Goal: Information Seeking & Learning: Learn about a topic

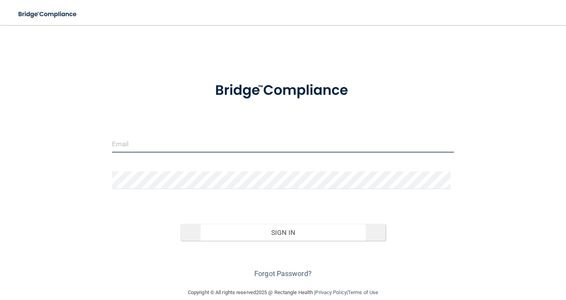
type input "[EMAIL_ADDRESS][DOMAIN_NAME]"
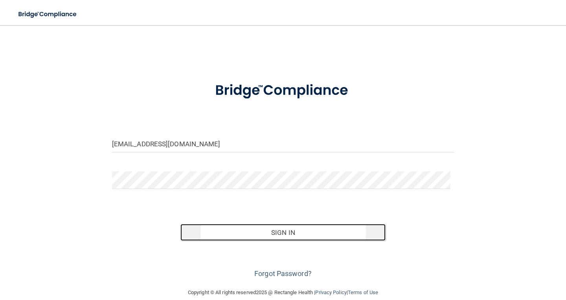
click at [272, 228] on button "Sign In" at bounding box center [282, 232] width 205 height 17
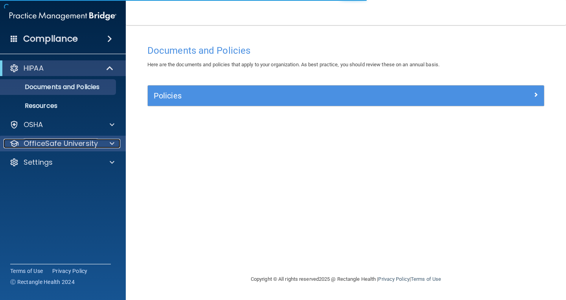
click at [86, 142] on p "OfficeSafe University" at bounding box center [61, 143] width 74 height 9
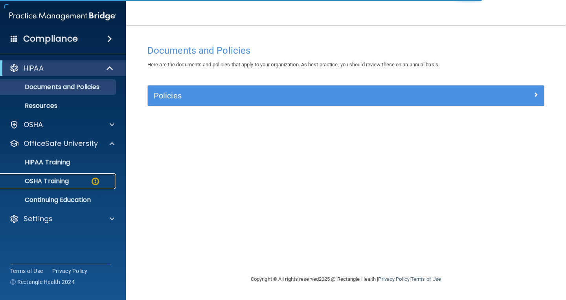
click at [64, 179] on p "OSHA Training" at bounding box center [37, 182] width 64 height 8
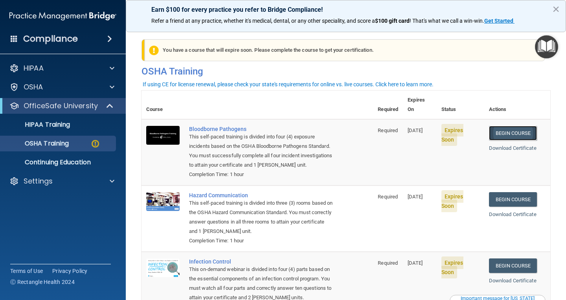
click at [519, 126] on link "Begin Course" at bounding box center [513, 133] width 48 height 15
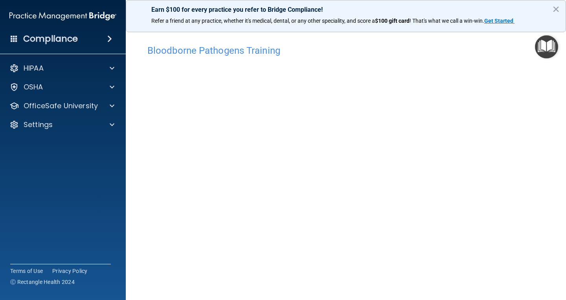
click at [555, 145] on main "Bloodborne Pathogens Training This course doesn’t expire until 09/23/2025. Are …" at bounding box center [346, 162] width 440 height 275
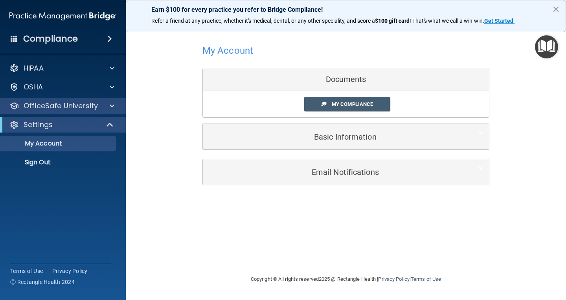
click at [80, 111] on div "OfficeSafe University" at bounding box center [63, 106] width 126 height 16
click at [108, 108] on div at bounding box center [111, 105] width 20 height 9
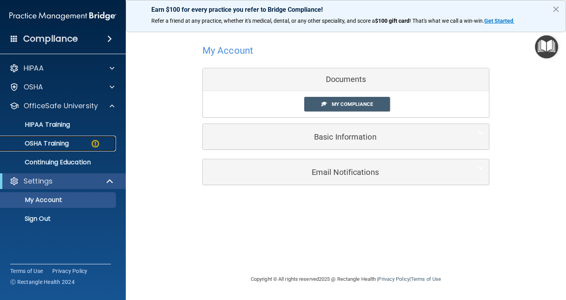
click at [57, 143] on p "OSHA Training" at bounding box center [37, 144] width 64 height 8
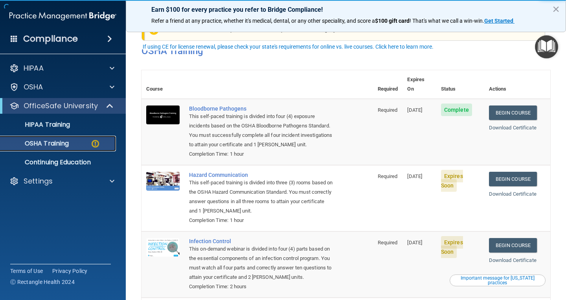
scroll to position [39, 0]
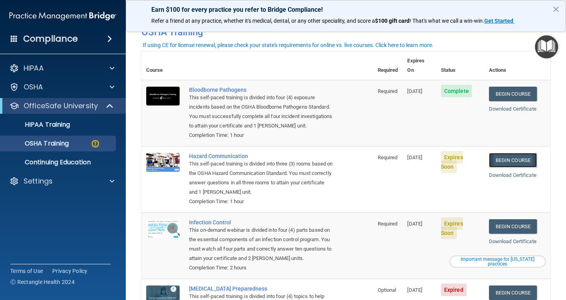
click at [508, 153] on link "Begin Course" at bounding box center [513, 160] width 48 height 15
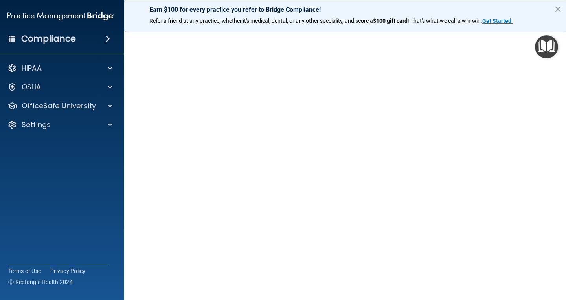
scroll to position [39, 0]
click at [561, 10] on button "×" at bounding box center [557, 9] width 7 height 13
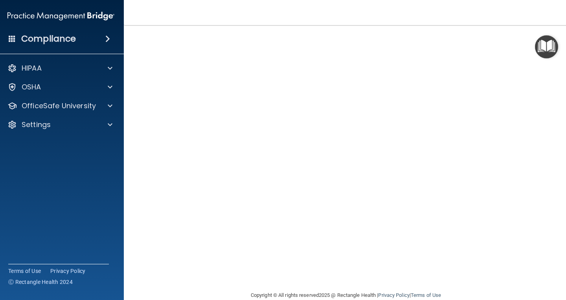
scroll to position [0, 0]
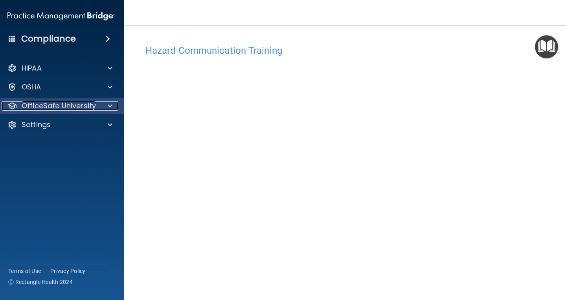
click at [108, 106] on span at bounding box center [110, 105] width 5 height 9
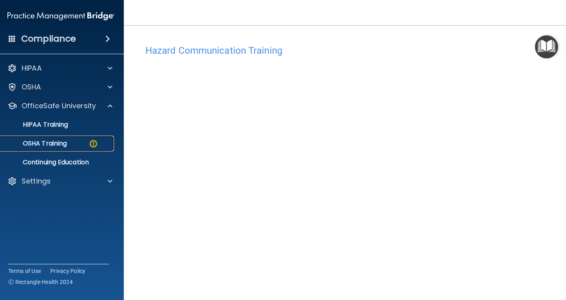
click at [82, 145] on div "OSHA Training" at bounding box center [56, 144] width 107 height 8
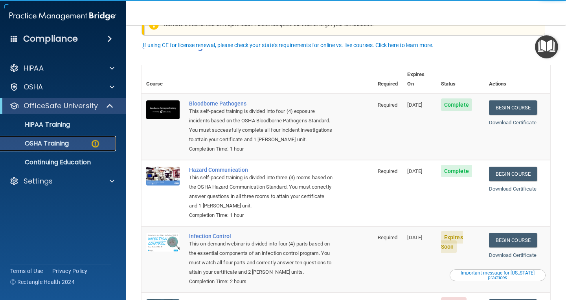
scroll to position [39, 0]
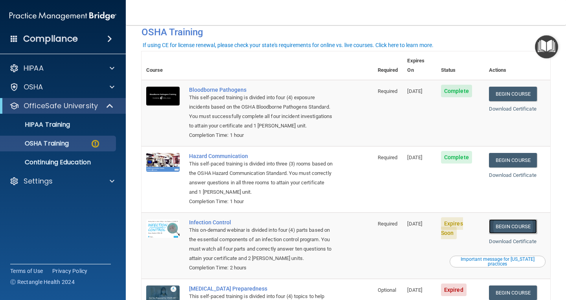
click at [510, 220] on link "Begin Course" at bounding box center [513, 227] width 48 height 15
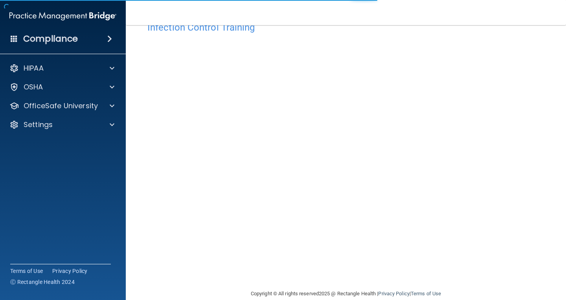
scroll to position [36, 0]
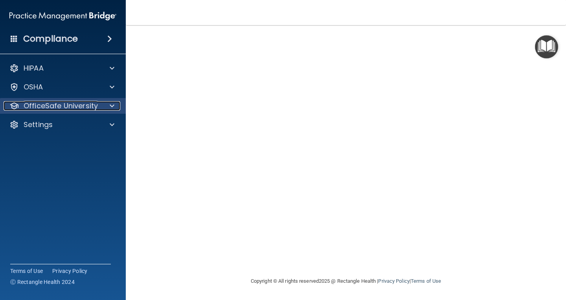
click at [62, 105] on p "OfficeSafe University" at bounding box center [61, 105] width 74 height 9
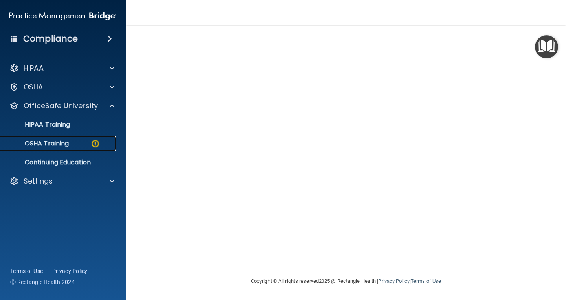
click at [71, 139] on link "OSHA Training" at bounding box center [54, 144] width 124 height 16
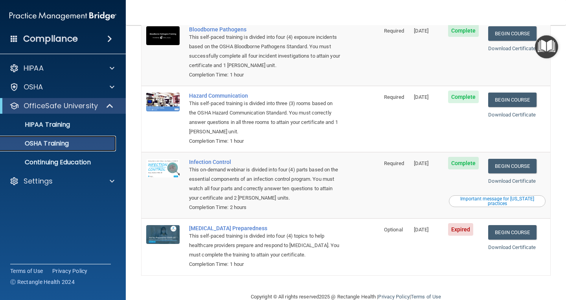
scroll to position [79, 0]
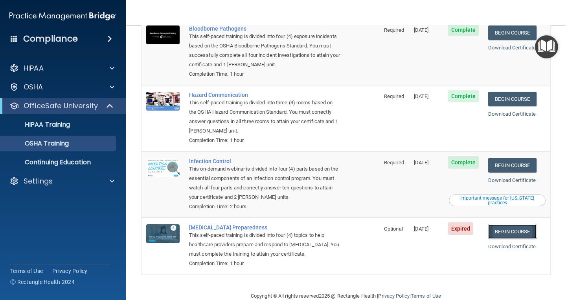
click at [509, 225] on link "Begin Course" at bounding box center [512, 232] width 48 height 15
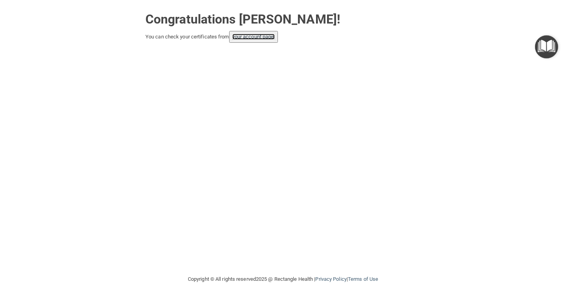
click at [253, 34] on link "your account page!" at bounding box center [253, 37] width 43 height 6
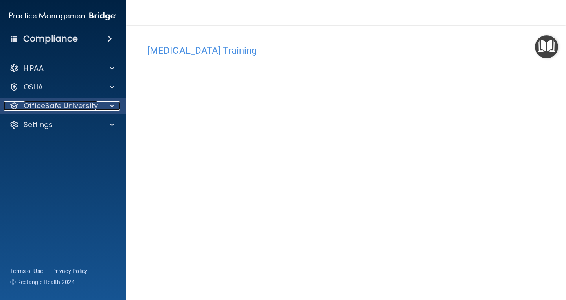
click at [85, 104] on p "OfficeSafe University" at bounding box center [61, 105] width 74 height 9
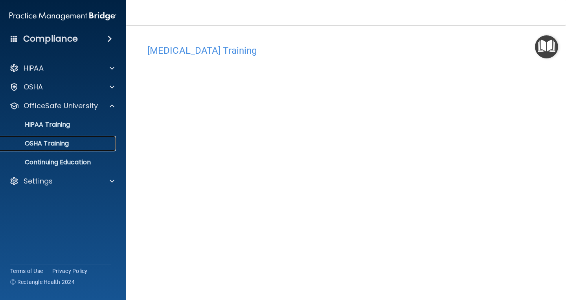
click at [59, 143] on p "OSHA Training" at bounding box center [37, 144] width 64 height 8
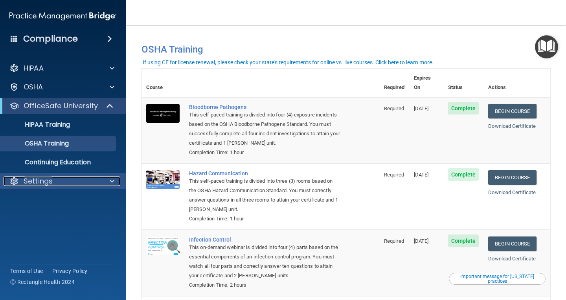
click at [102, 180] on div at bounding box center [111, 181] width 20 height 9
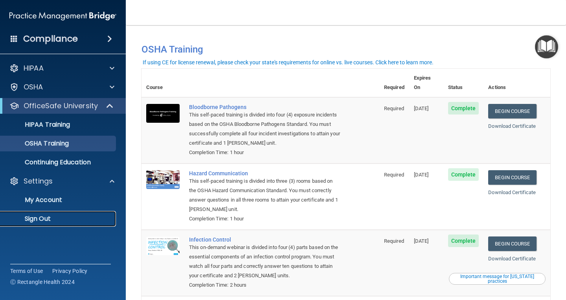
click at [49, 220] on p "Sign Out" at bounding box center [58, 219] width 107 height 8
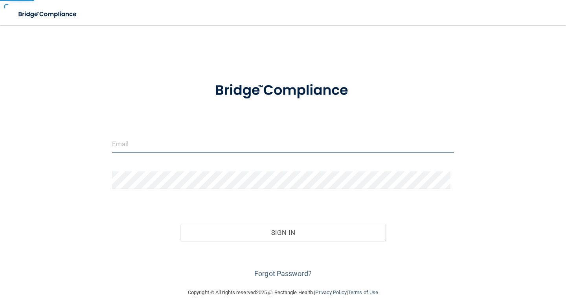
type input "[EMAIL_ADDRESS][DOMAIN_NAME]"
